Goal: Information Seeking & Learning: Learn about a topic

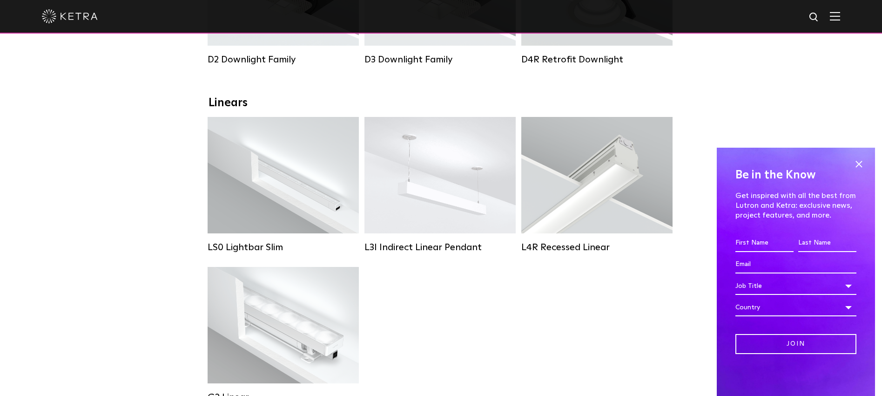
scroll to position [181, 0]
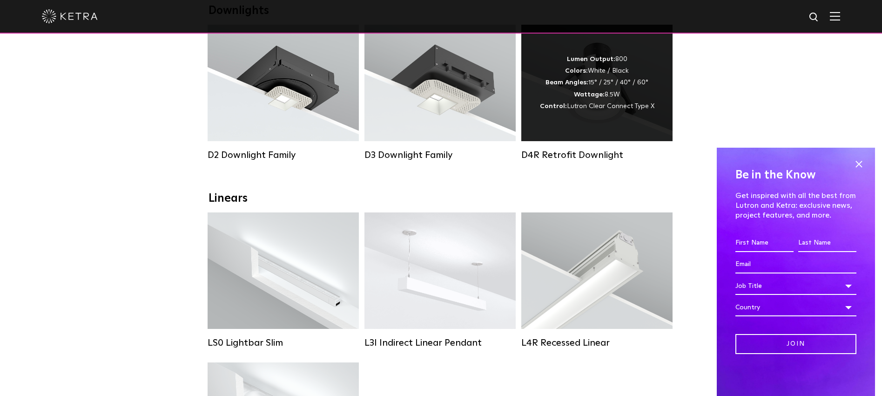
click at [601, 128] on div "Lumen Output: 800 Colors: White / Black Beam Angles: 15° / 25° / 40° / 60° Watt…" at bounding box center [596, 83] width 151 height 116
